Goal: Information Seeking & Learning: Find specific page/section

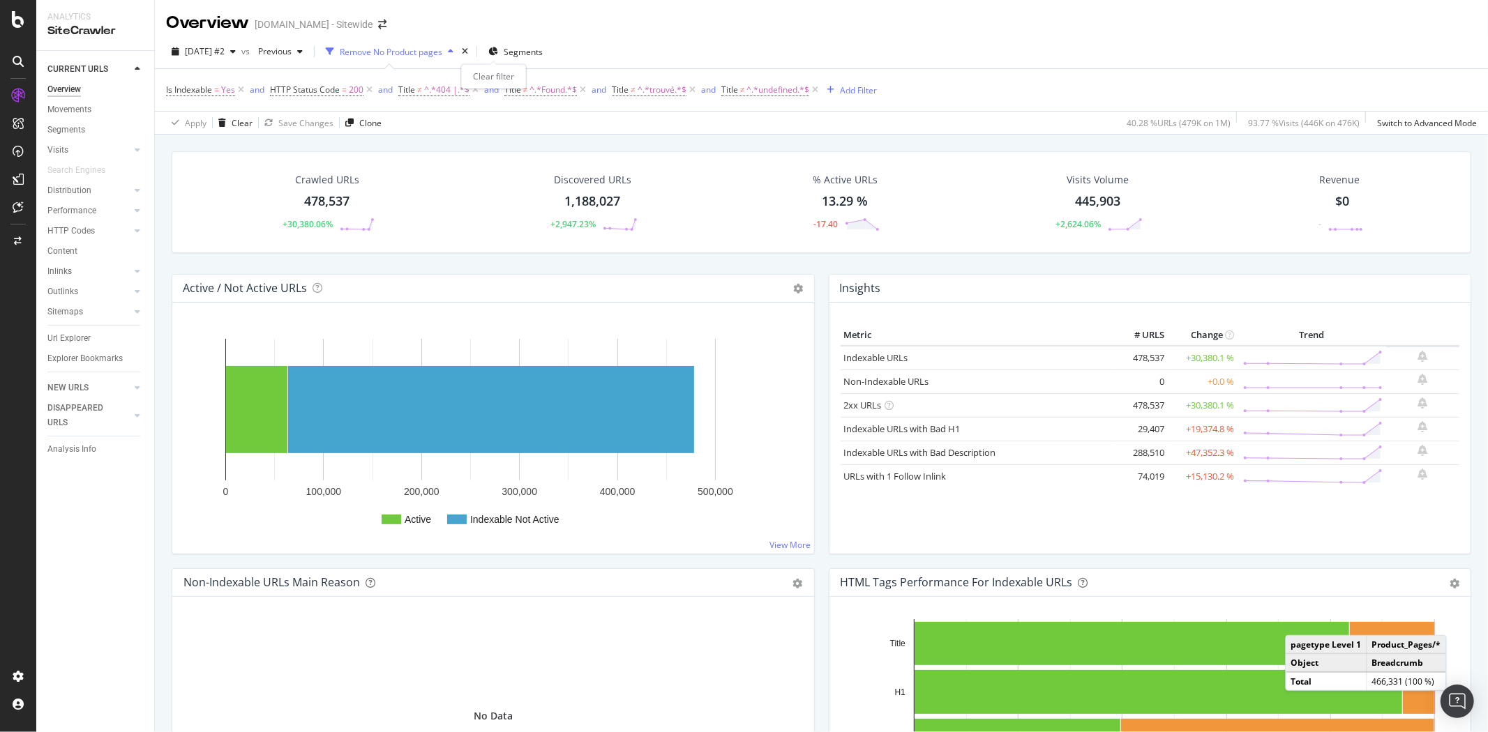
click at [471, 46] on div "times" at bounding box center [465, 52] width 12 height 14
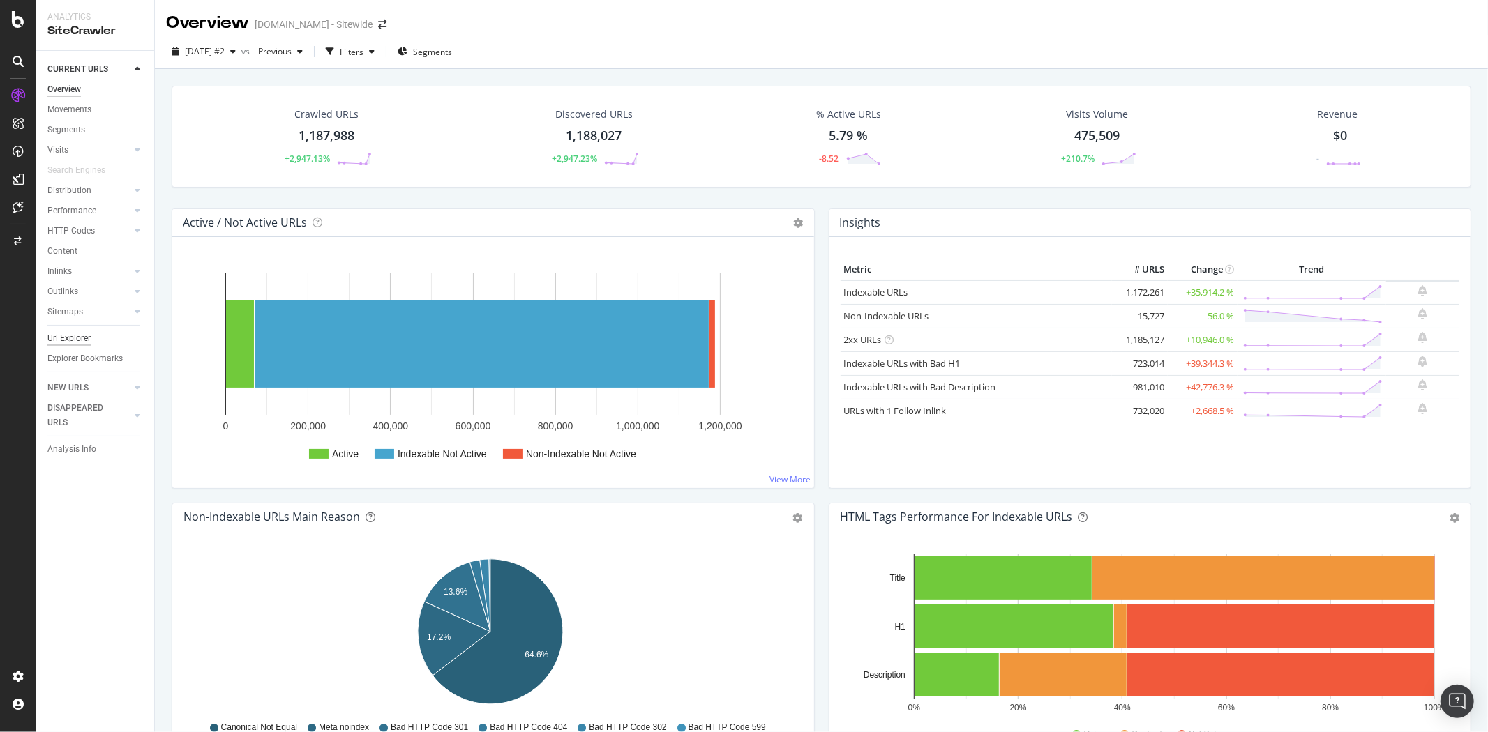
click at [63, 336] on div "Url Explorer" at bounding box center [68, 338] width 43 height 15
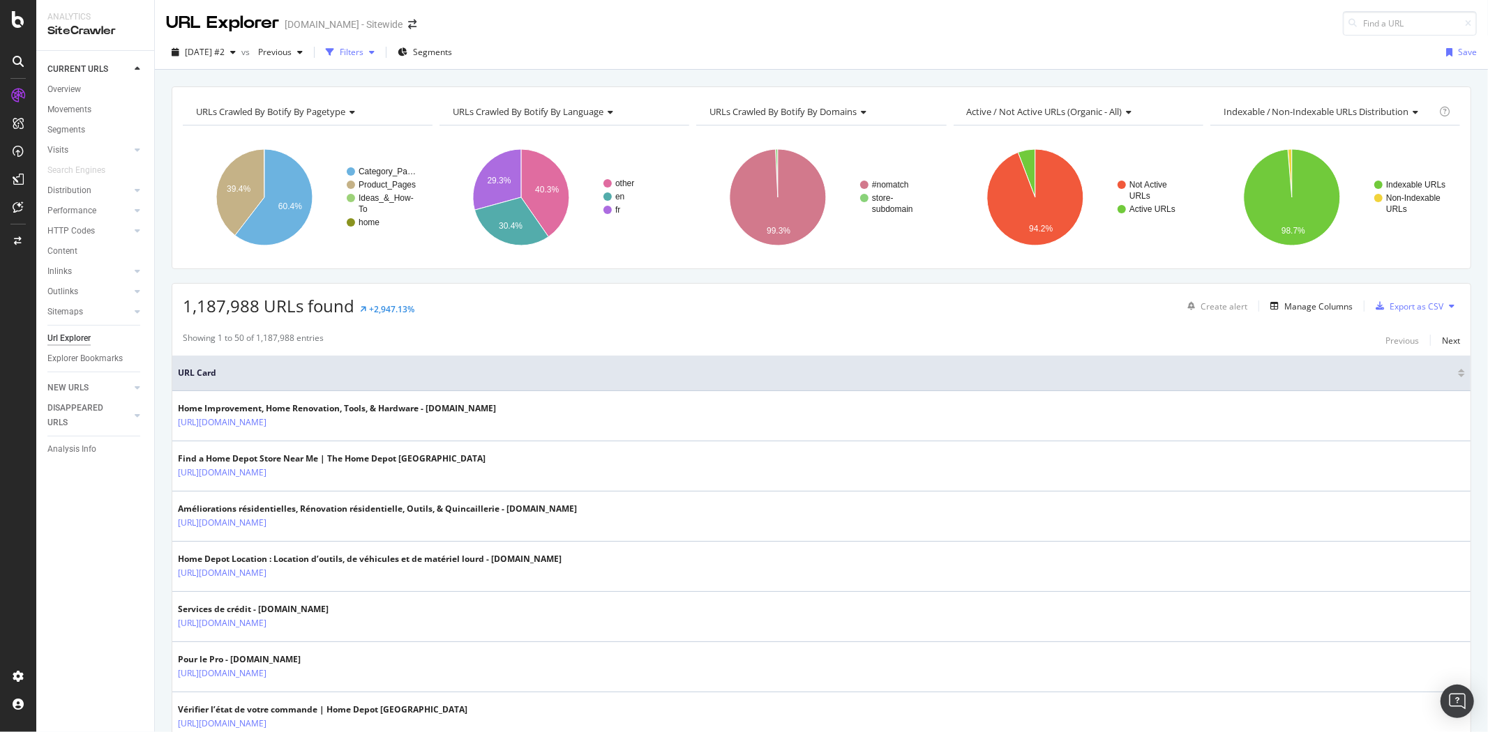
click at [375, 53] on icon "button" at bounding box center [372, 52] width 6 height 8
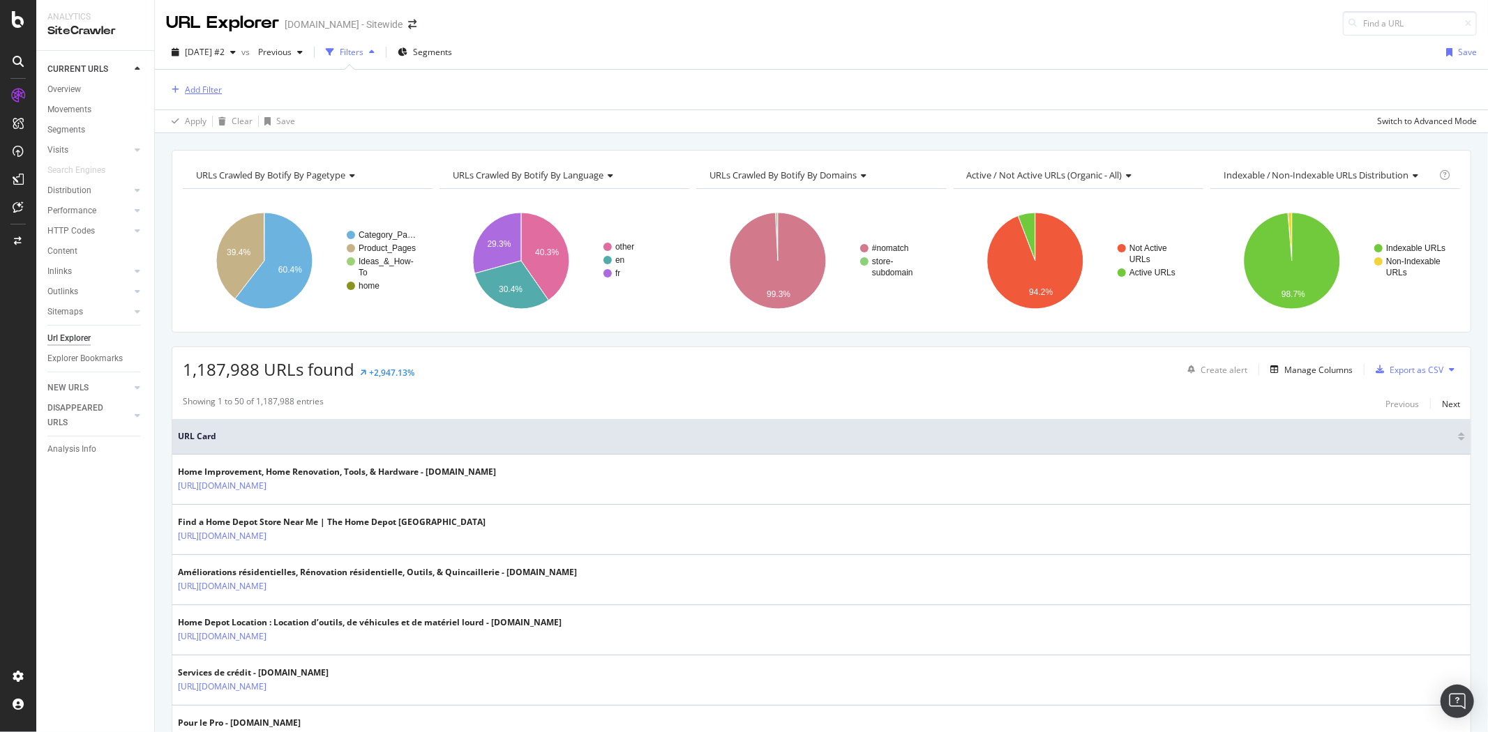
click at [212, 91] on div "Add Filter" at bounding box center [203, 90] width 37 height 12
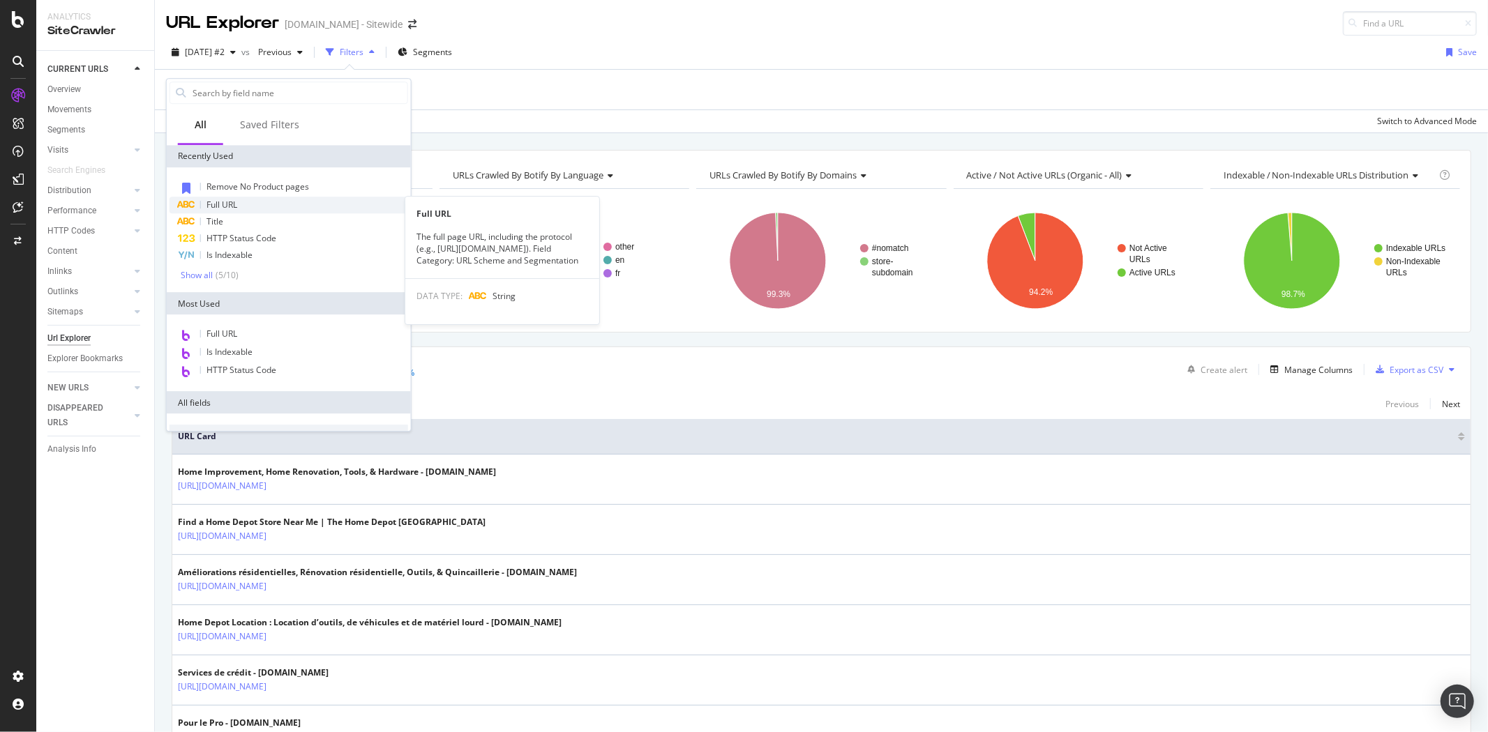
click at [232, 201] on span "Full URL" at bounding box center [221, 205] width 31 height 12
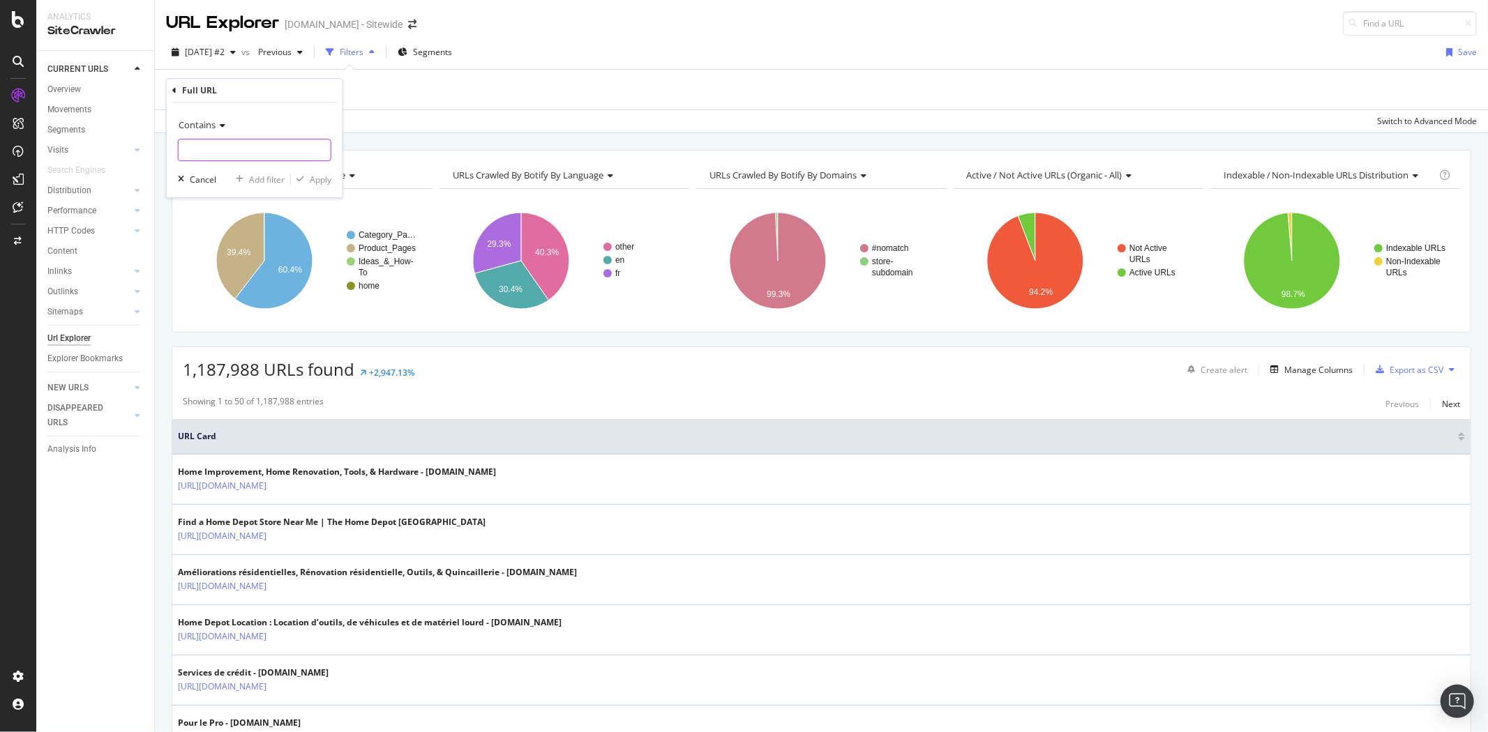
click at [230, 153] on input "text" at bounding box center [255, 150] width 152 height 22
paste input "https://www.homedepot.ca/en/home/categories/decor/window-coverings/blinds-and-s…"
type input "https://www.homedepot.ca/en/home/categories/decor/window-coverings/blinds-and-s…"
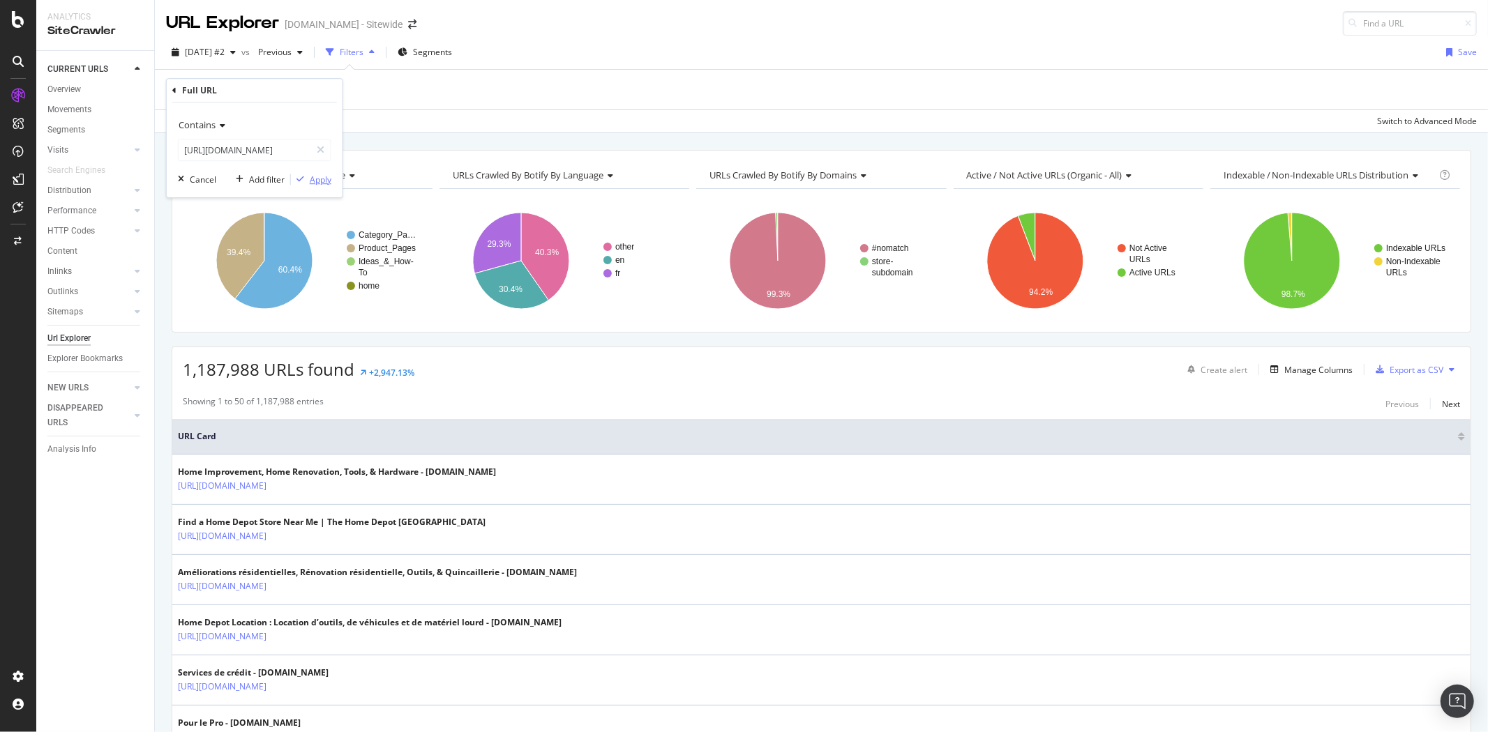
click at [322, 176] on div "Apply" at bounding box center [321, 180] width 22 height 12
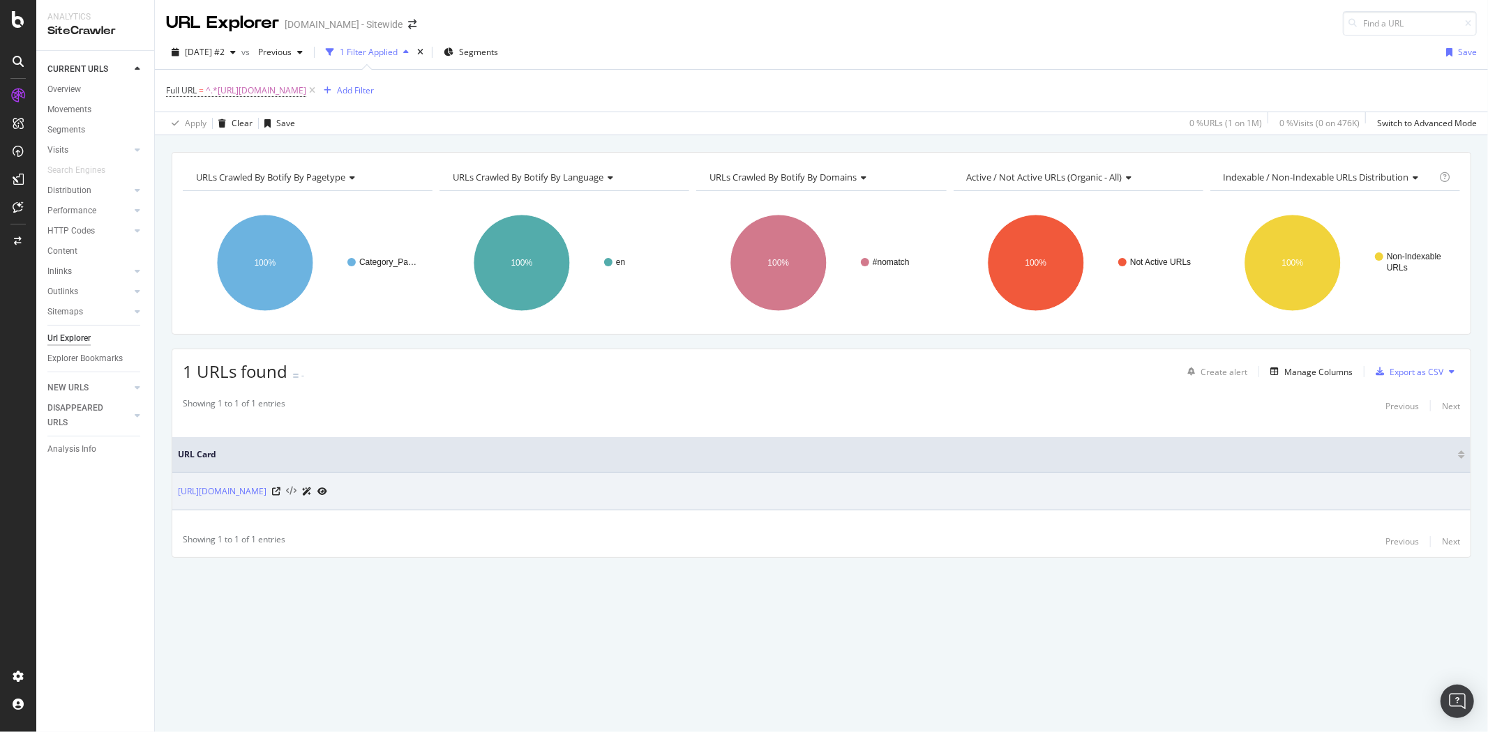
click at [296, 491] on icon at bounding box center [291, 492] width 10 height 10
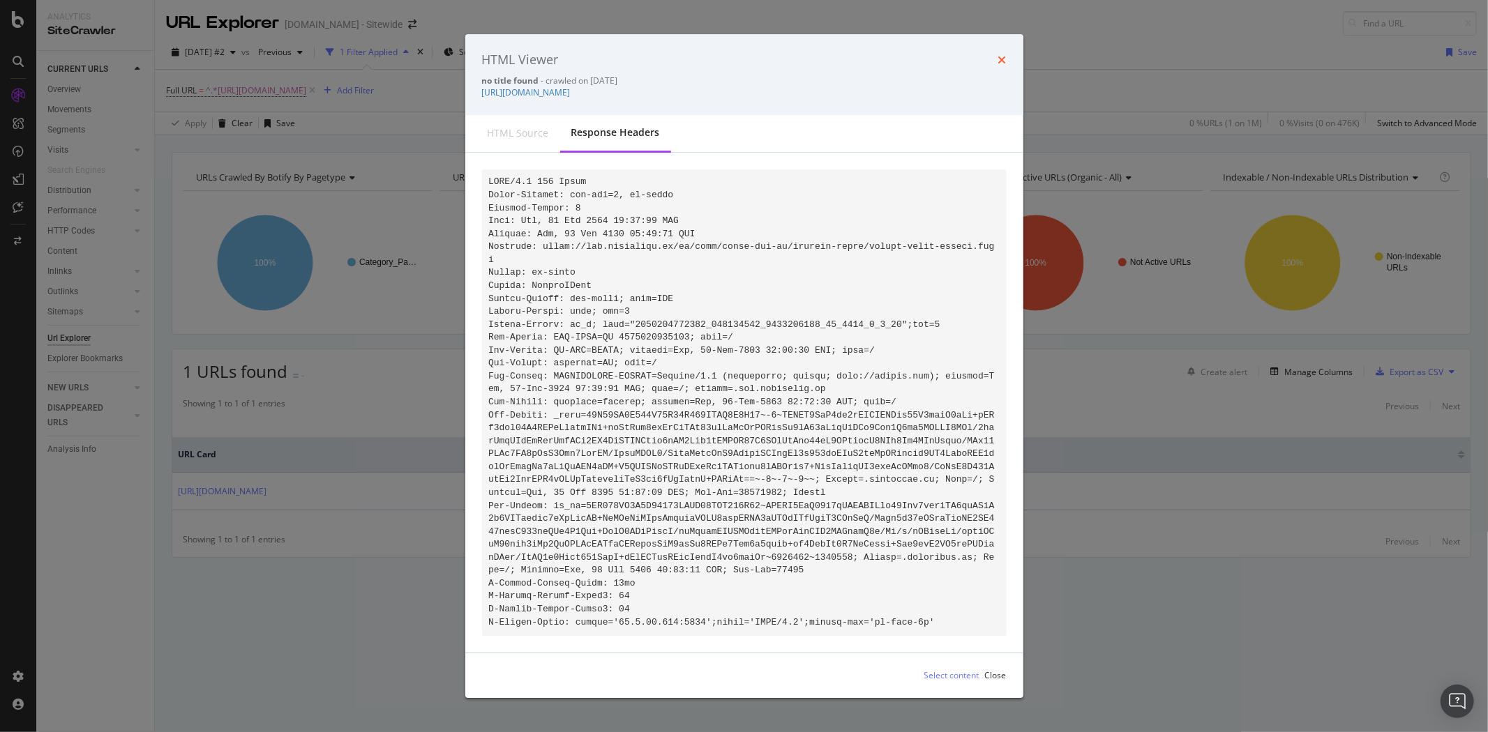
click at [1006, 58] on icon "times" at bounding box center [1002, 59] width 8 height 11
